Goal: Task Accomplishment & Management: Complete application form

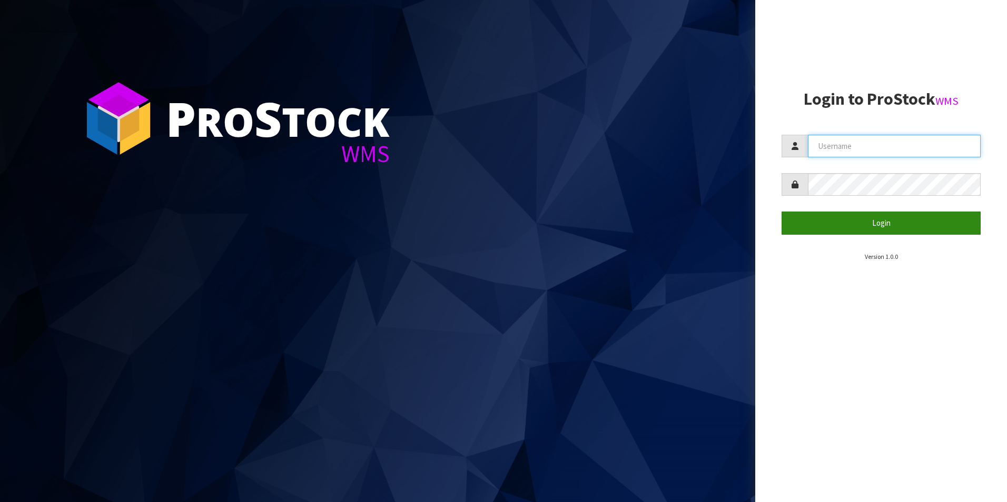
type input "NEOGEN"
click at [879, 225] on button "Login" at bounding box center [880, 223] width 199 height 23
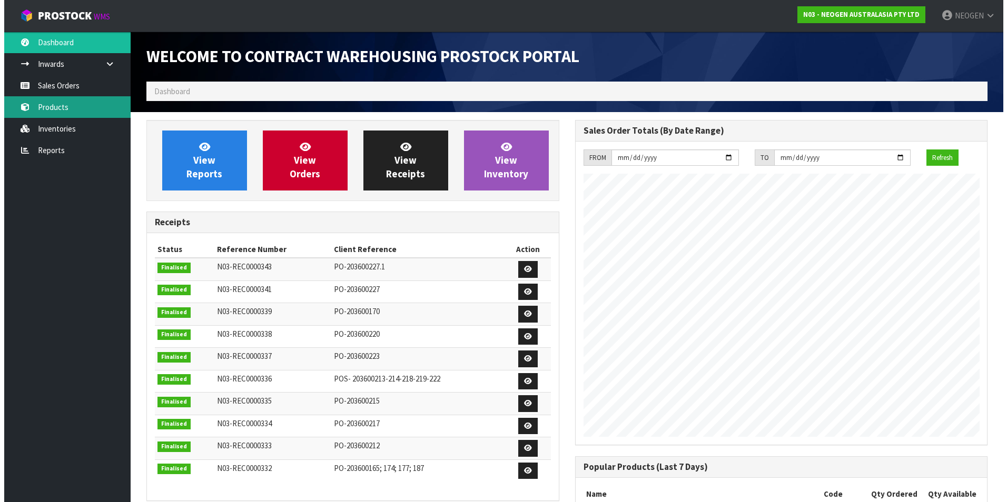
scroll to position [584, 428]
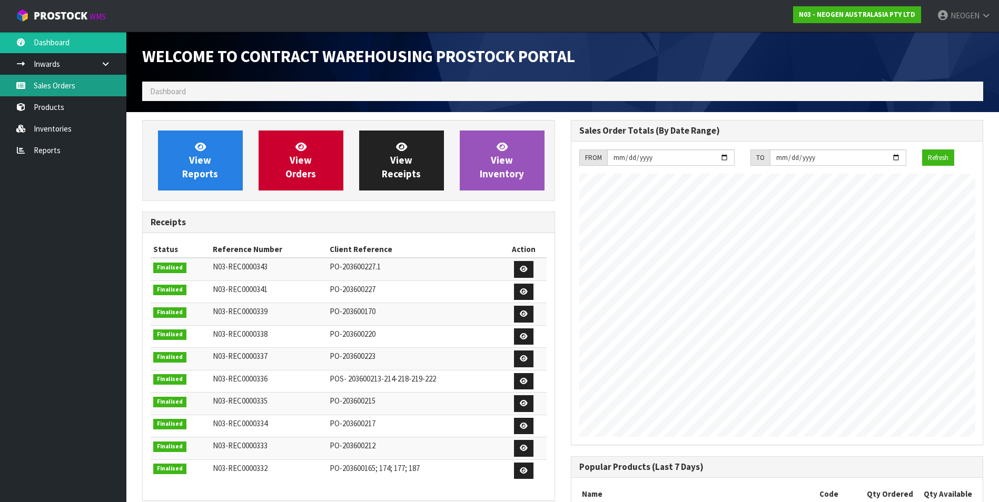
click at [69, 85] on link "Sales Orders" at bounding box center [63, 86] width 126 height 22
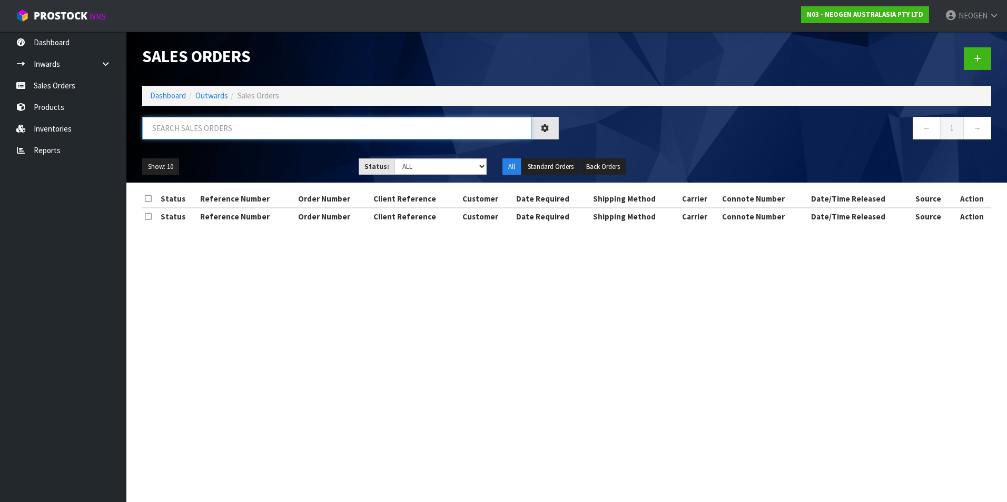
click at [189, 131] on input "text" at bounding box center [336, 128] width 389 height 23
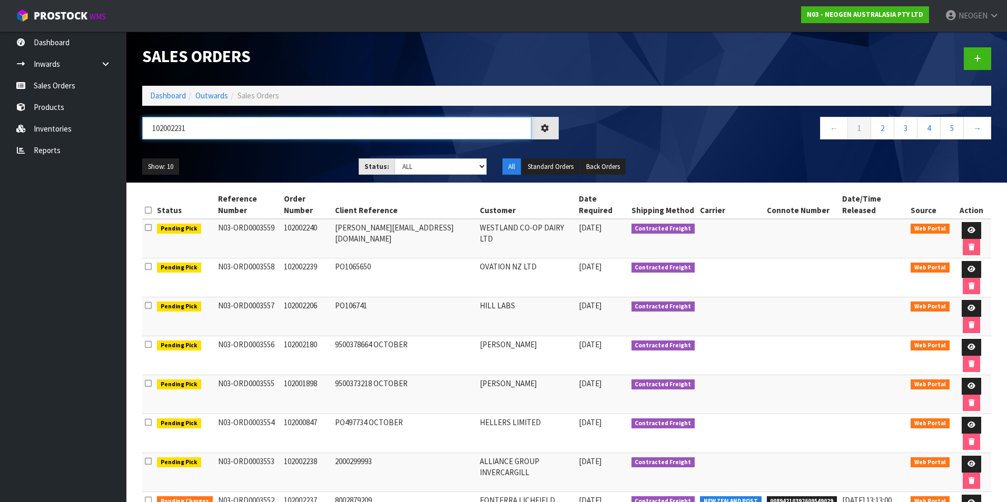
type input "102002231"
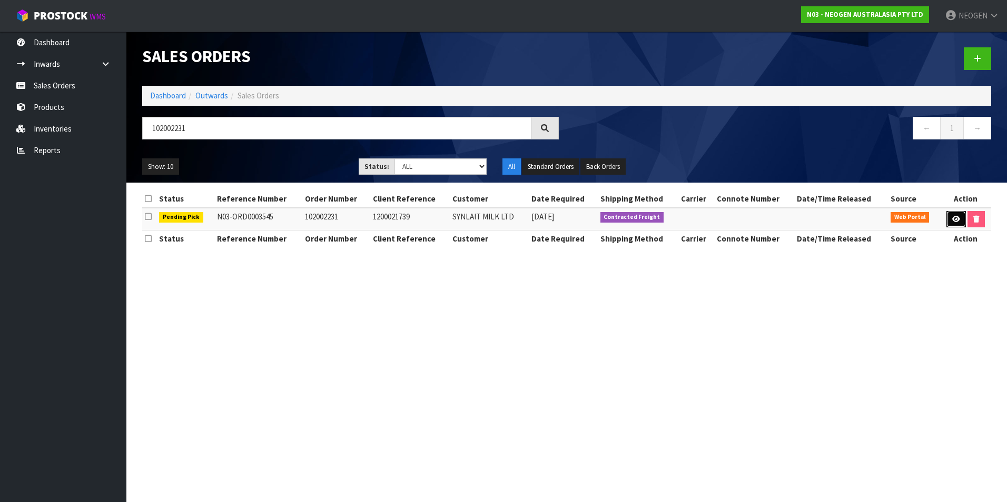
click at [954, 217] on icon at bounding box center [956, 219] width 8 height 7
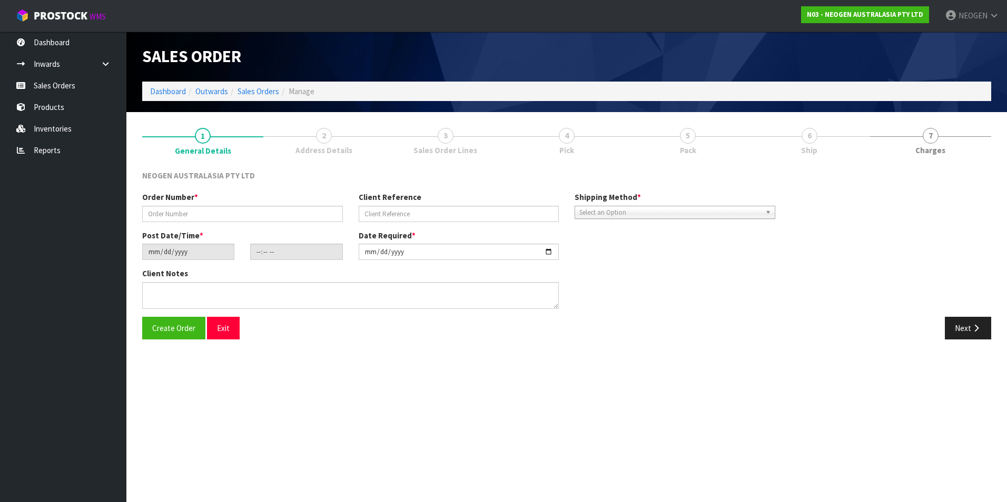
type input "102002231"
type input "1200021739"
type input "[DATE]"
type input "16:56:00.000"
type input "[DATE]"
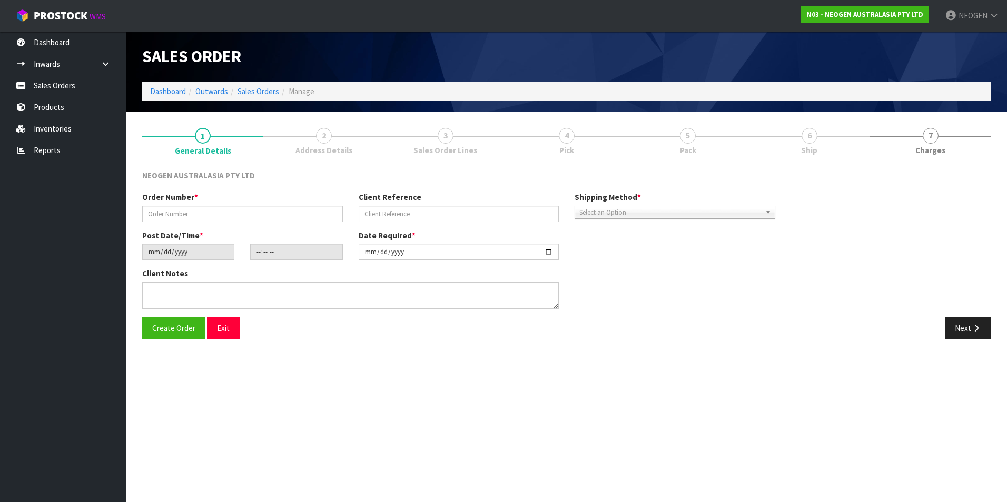
type textarea "ATTN: [PERSON_NAME] SANTA [PERSON_NAME]"
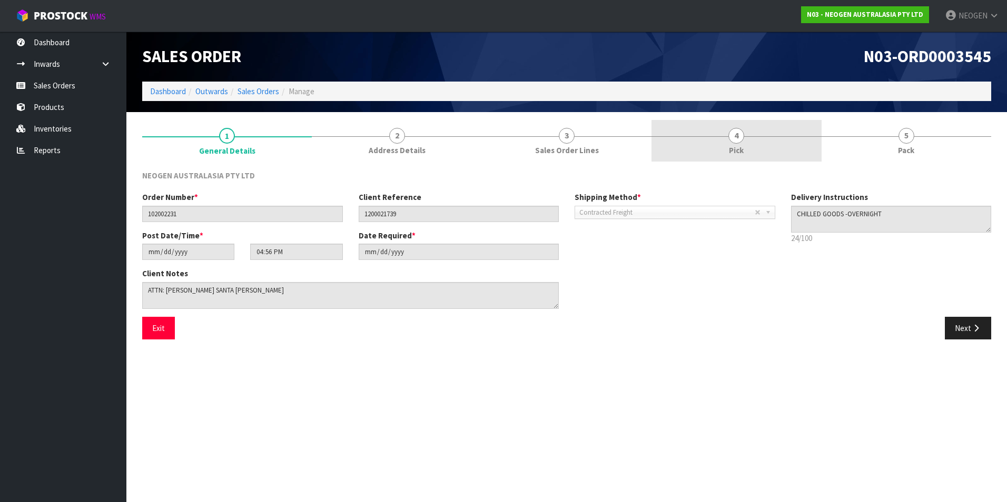
click at [739, 134] on span "4" at bounding box center [736, 136] width 16 height 16
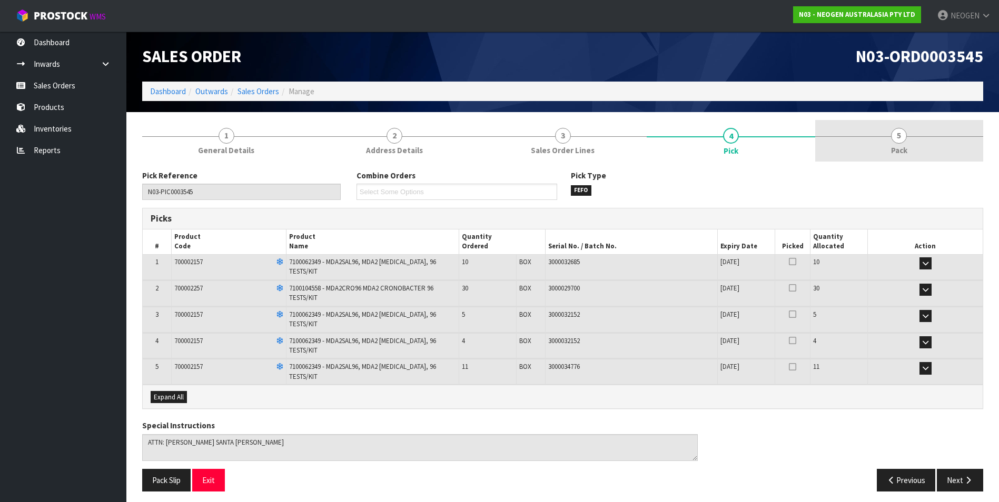
click at [899, 142] on span "5" at bounding box center [899, 136] width 16 height 16
